Goal: Task Accomplishment & Management: Complete application form

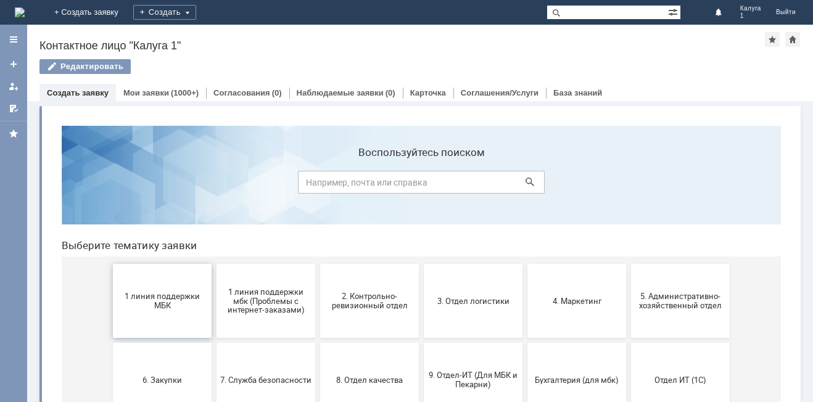
click at [168, 302] on span "1 линия поддержки МБК" at bounding box center [162, 301] width 91 height 19
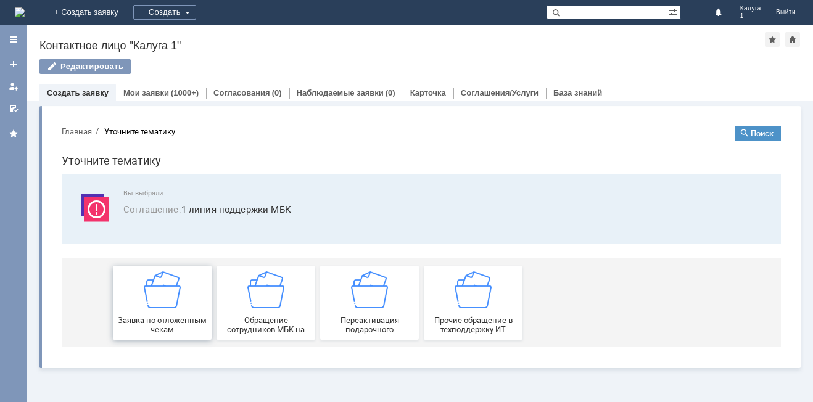
click at [167, 308] on img at bounding box center [162, 289] width 37 height 37
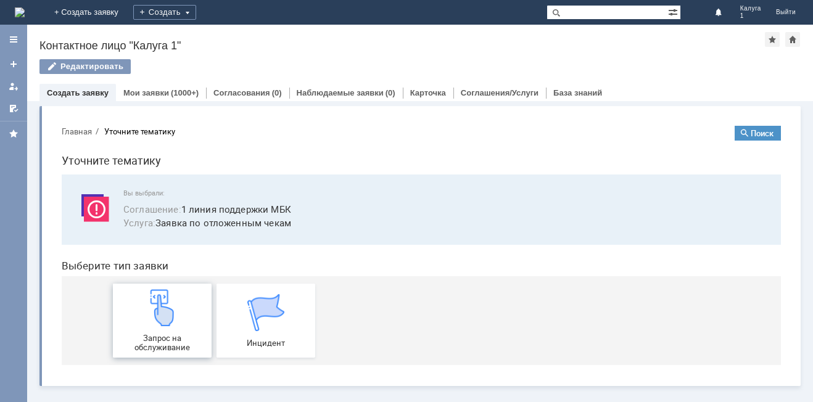
click at [167, 323] on img at bounding box center [162, 307] width 37 height 37
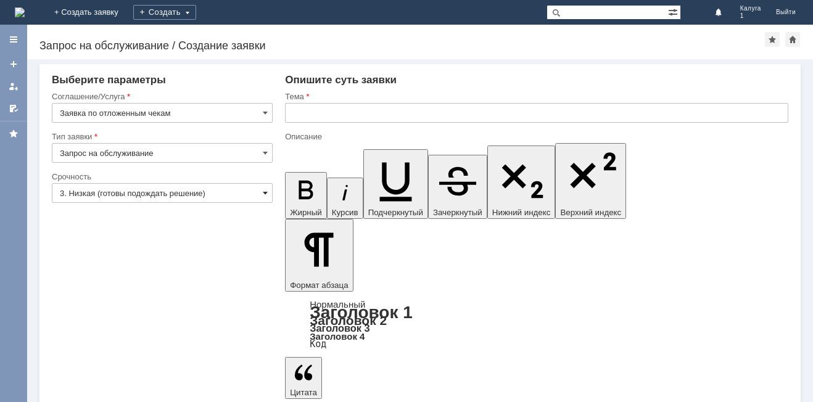
click at [266, 193] on span at bounding box center [265, 193] width 5 height 10
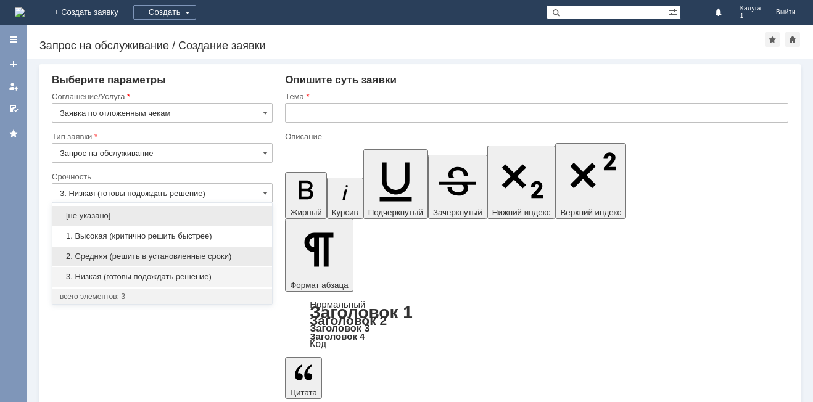
click at [169, 254] on span "2. Средняя (решить в установленные сроки)" at bounding box center [162, 257] width 205 height 10
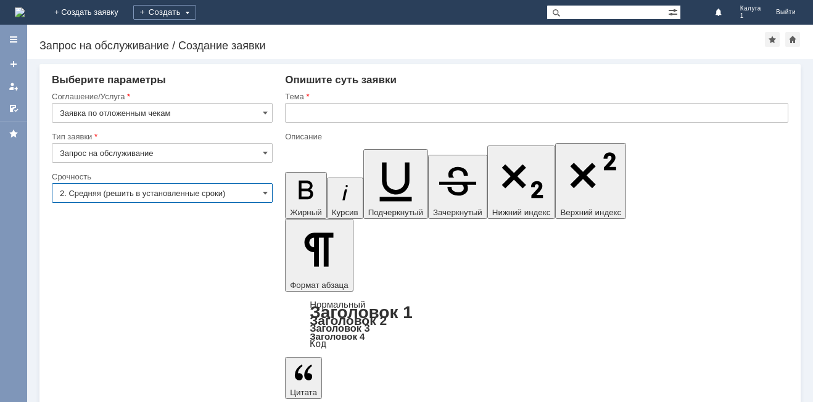
type input "2. Средняя (решить в установленные сроки)"
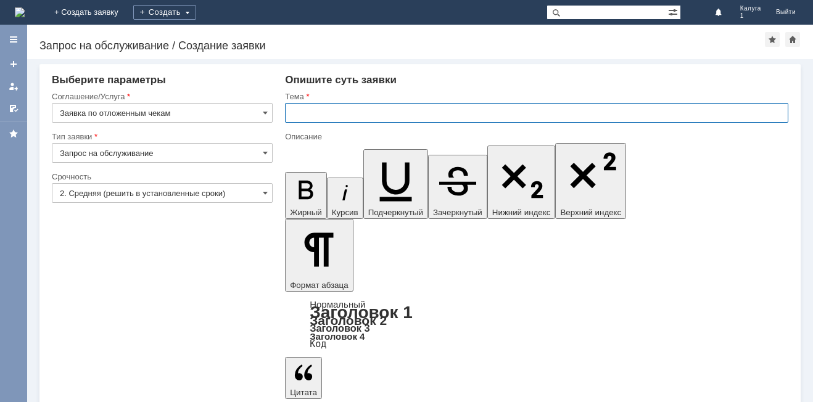
click at [344, 115] on input "text" at bounding box center [536, 113] width 503 height 20
type input "Отложенные чеки"
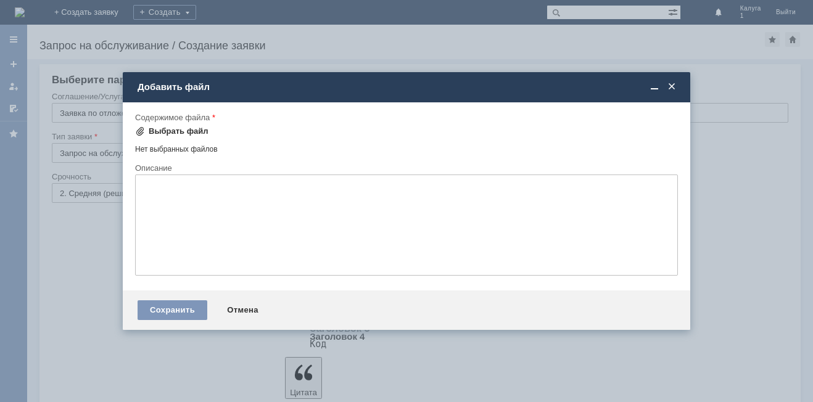
click at [188, 134] on div "Выбрать файл" at bounding box center [179, 131] width 60 height 10
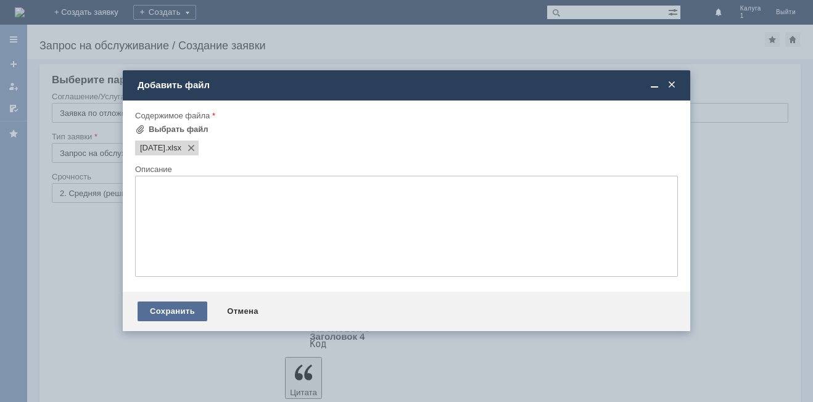
click at [188, 310] on div "Сохранить" at bounding box center [173, 312] width 70 height 20
